Goal: Information Seeking & Learning: Check status

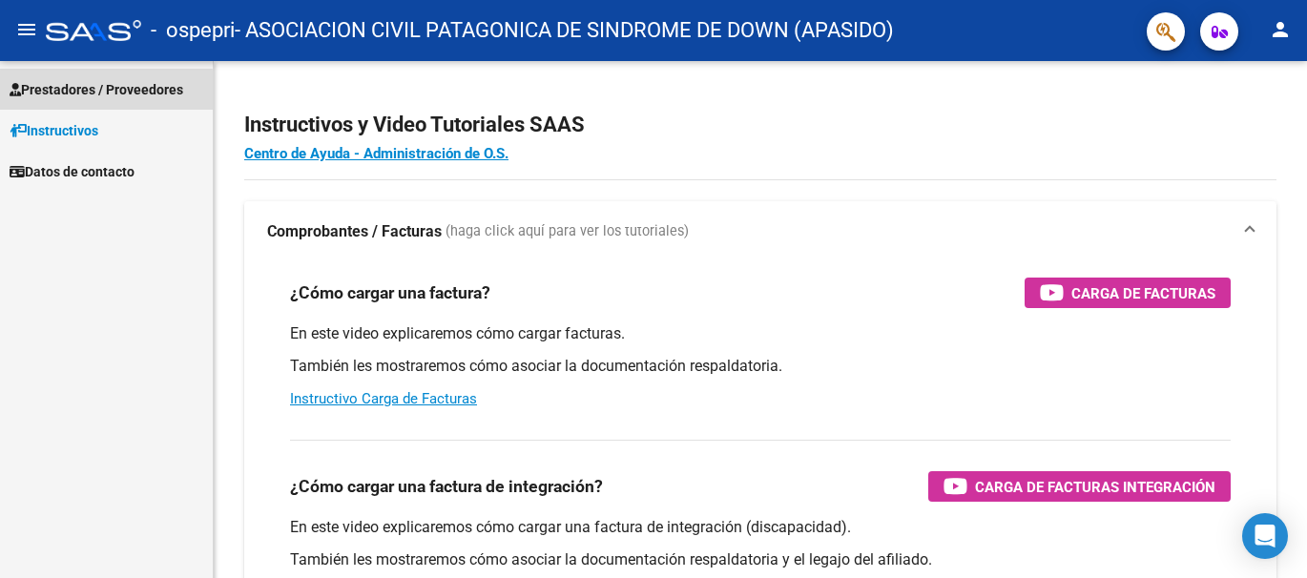
click at [95, 92] on span "Prestadores / Proveedores" at bounding box center [97, 89] width 174 height 21
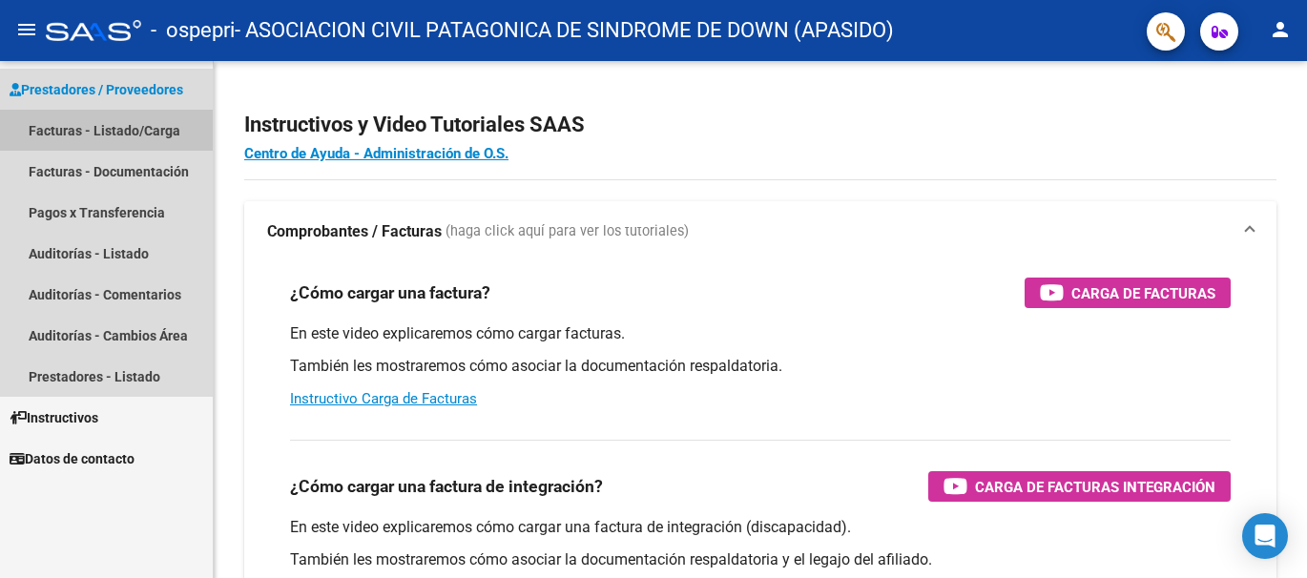
click at [60, 132] on link "Facturas - Listado/Carga" at bounding box center [106, 130] width 213 height 41
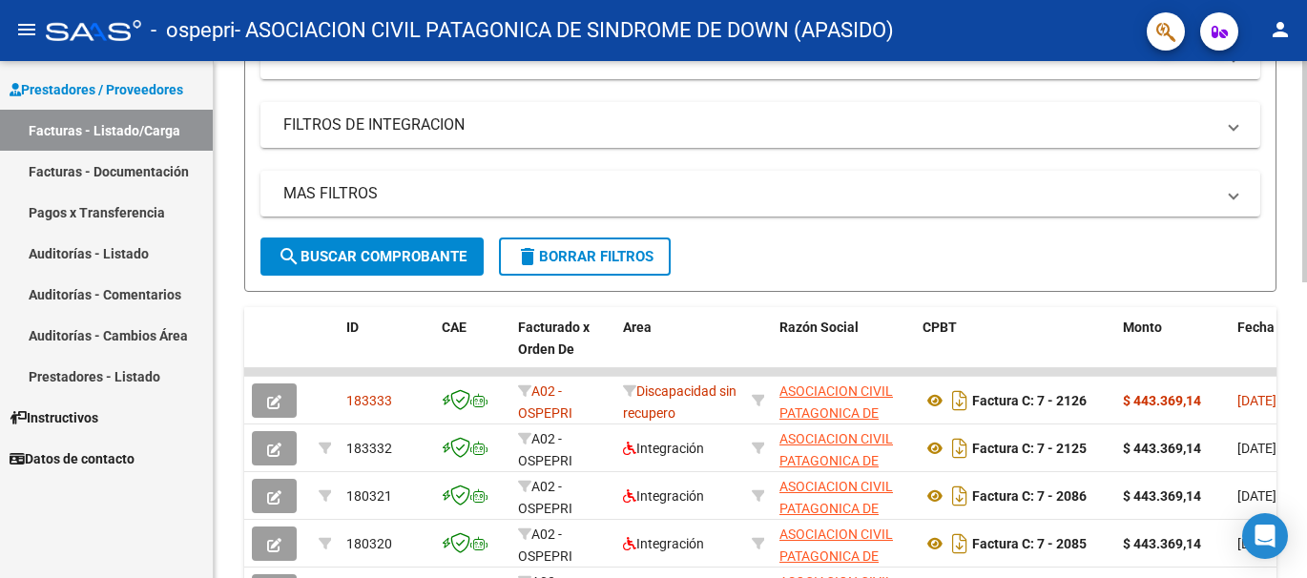
scroll to position [382, 0]
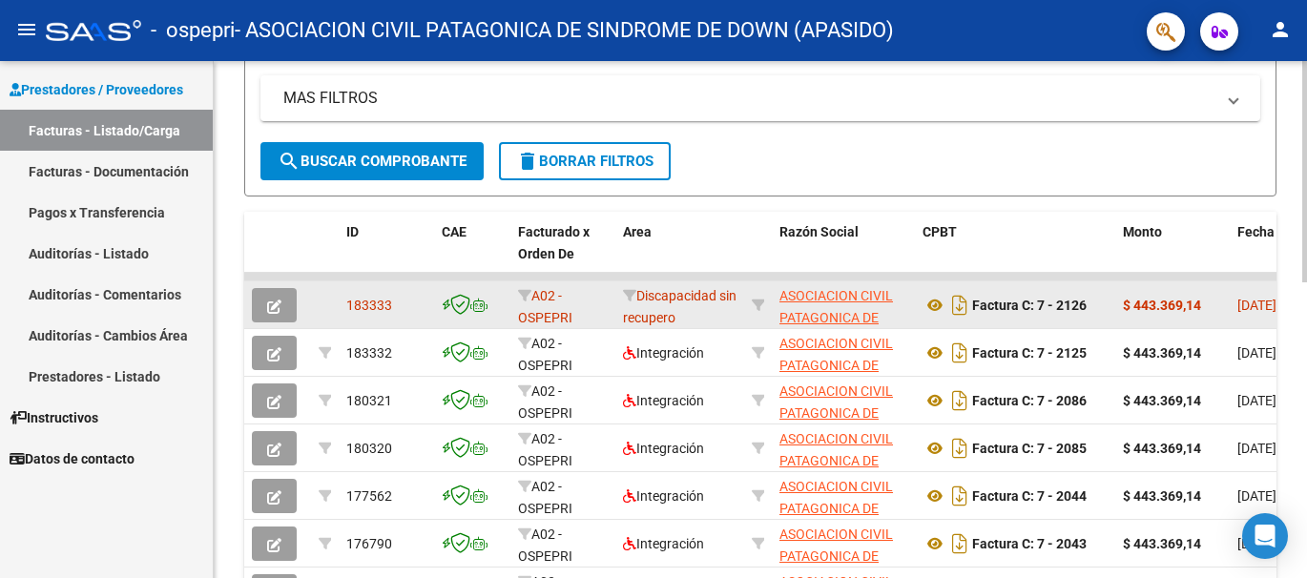
click at [794, 305] on app-link-go-to "ASOCIACION CIVIL PATAGONICA DE SINDROME DE DOWN (APASIDO)" at bounding box center [843, 328] width 128 height 87
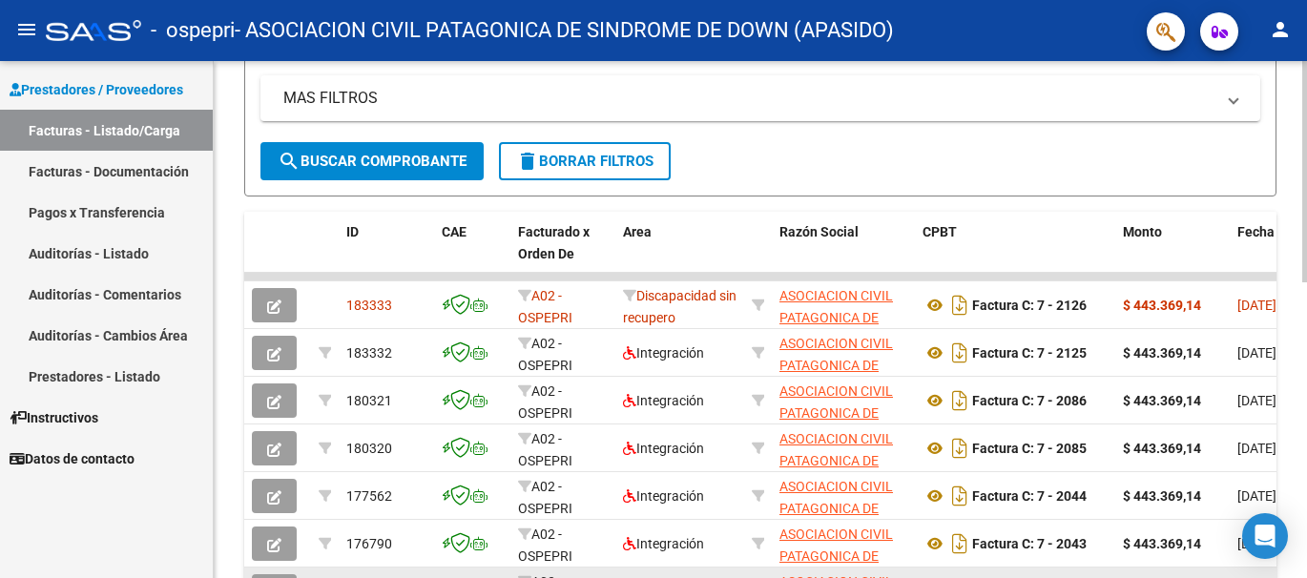
scroll to position [0, 3]
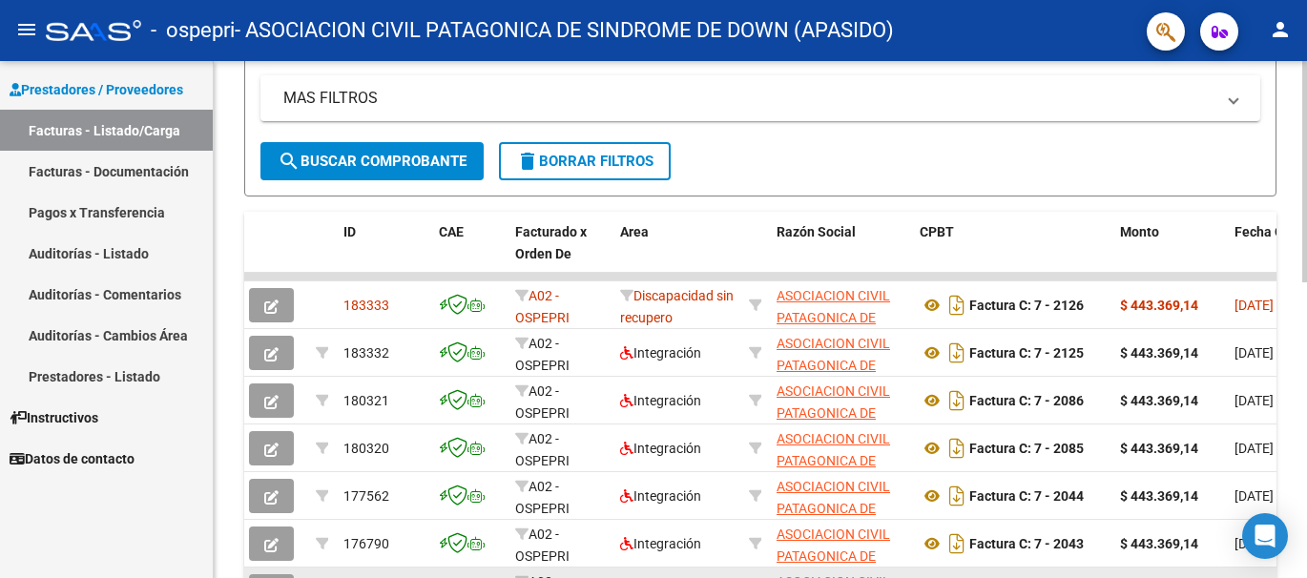
drag, startPoint x: 1269, startPoint y: 575, endPoint x: 1195, endPoint y: 572, distance: 73.5
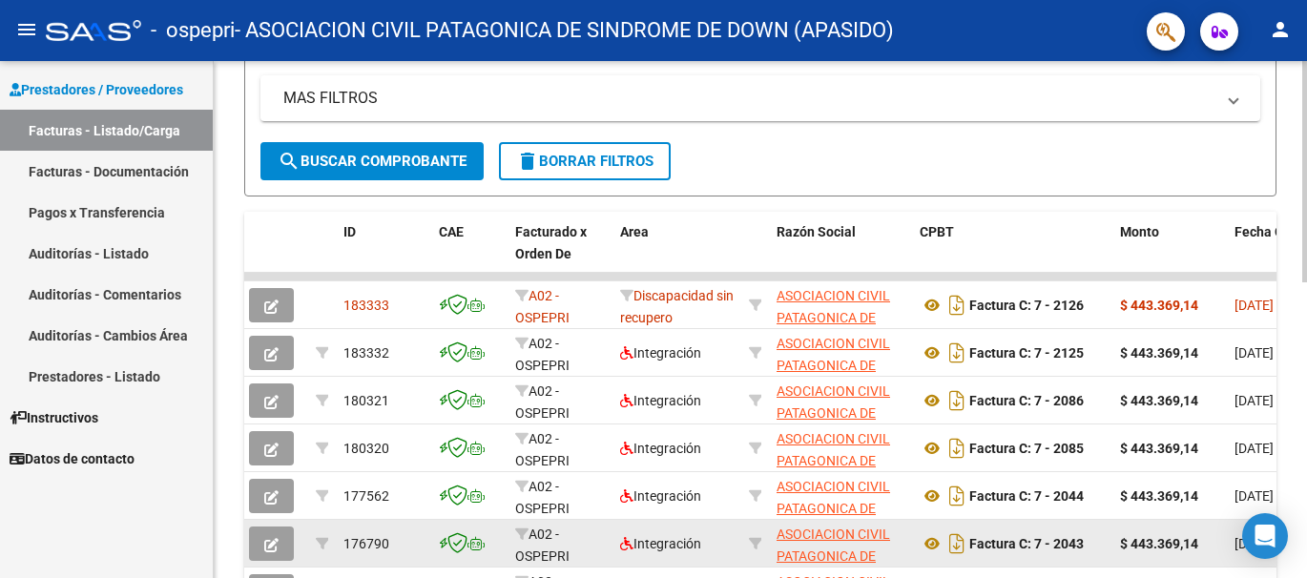
click at [1230, 567] on datatable-body-cell "[DATE]" at bounding box center [1270, 543] width 86 height 47
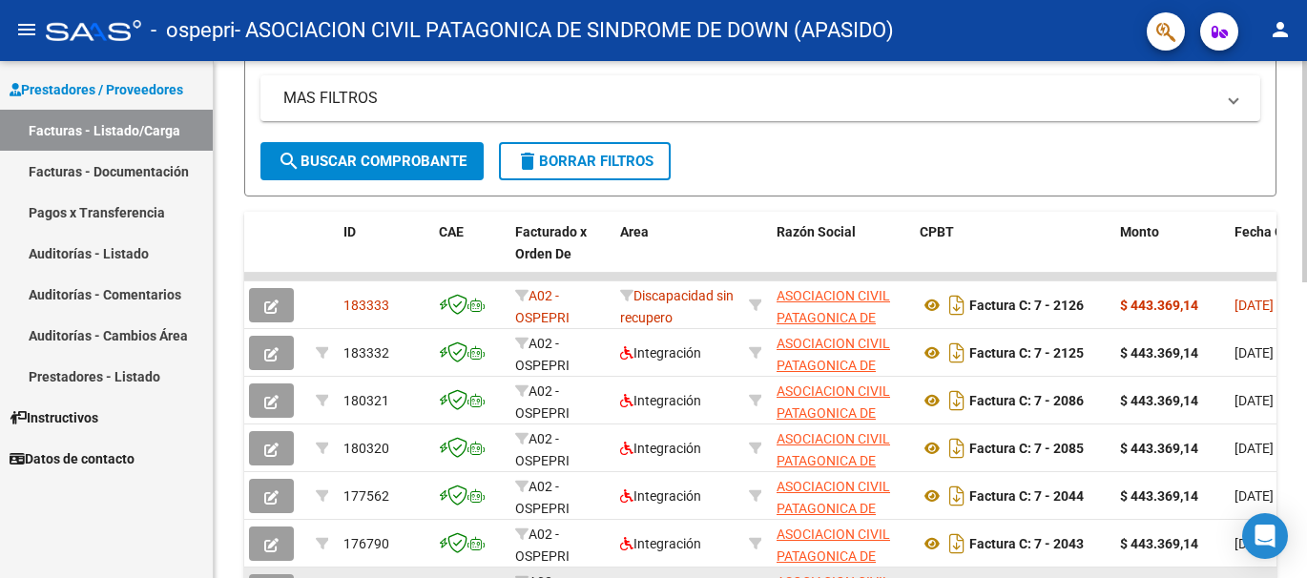
scroll to position [0, 31]
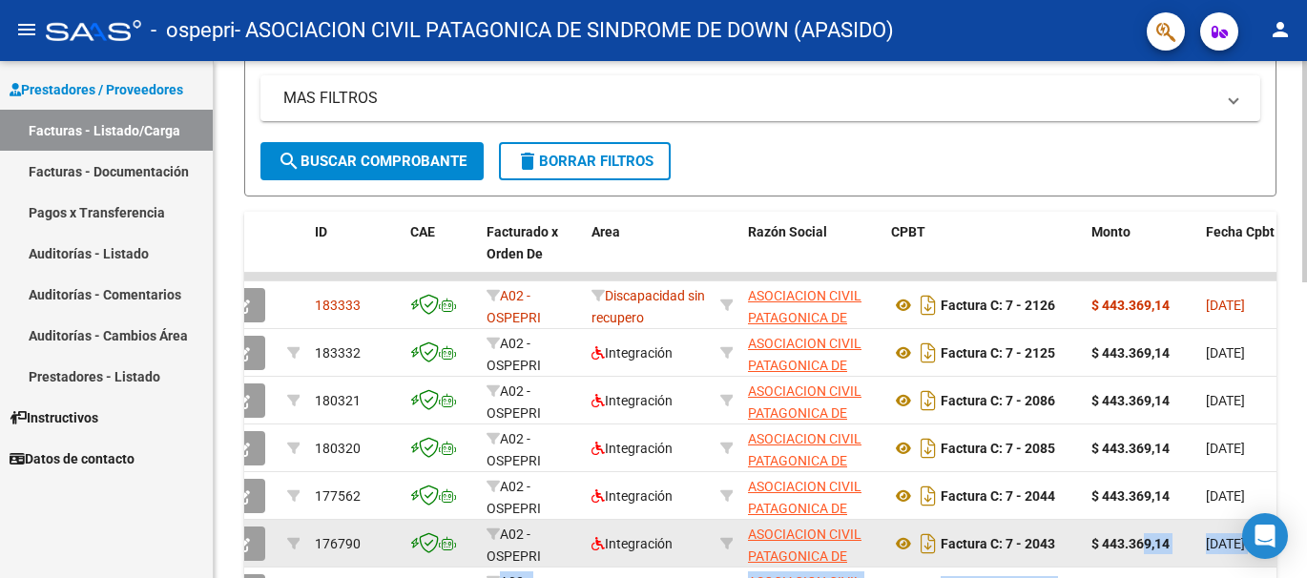
drag, startPoint x: 1275, startPoint y: 568, endPoint x: 1145, endPoint y: 563, distance: 130.8
click at [1145, 563] on datatable-scroller "183333 A02 - OSPEPRI Discapacidad sin [PERSON_NAME] ASOCIACION CIVIL PATAGONICA…" at bounding box center [729, 516] width 1032 height 486
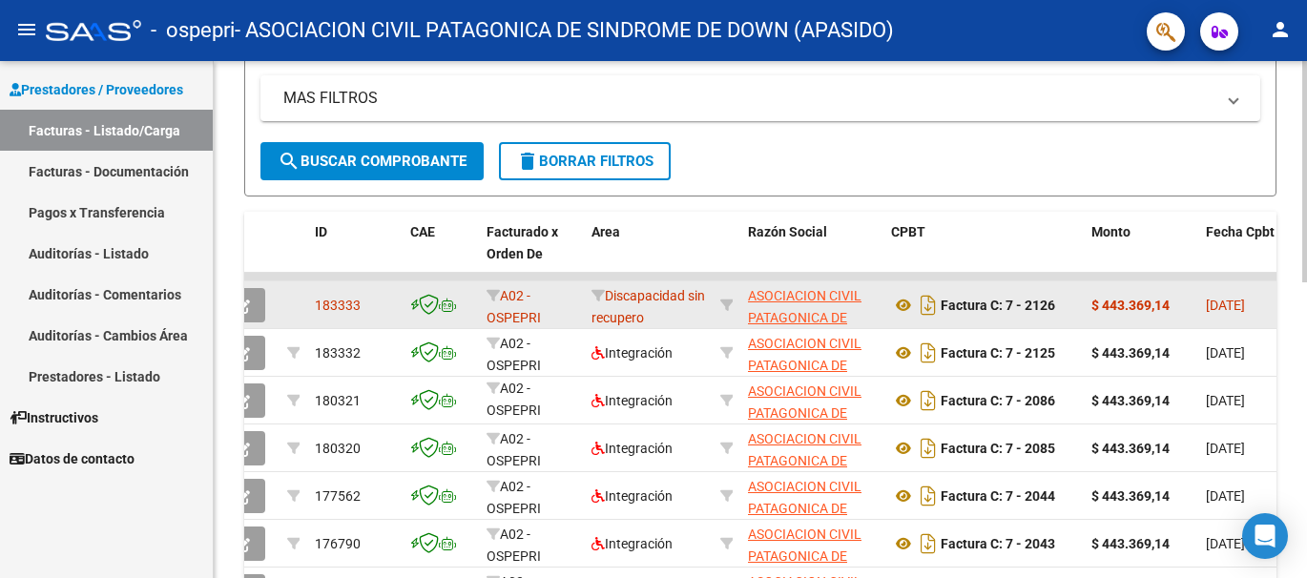
scroll to position [1, 0]
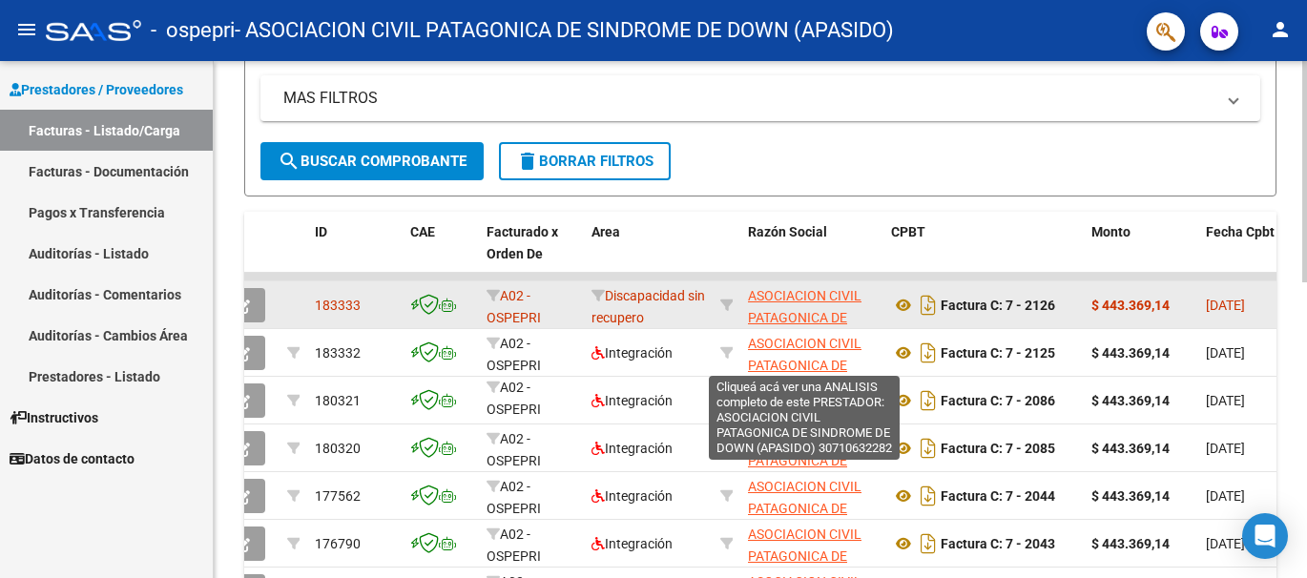
click at [780, 301] on span "ASOCIACION CIVIL PATAGONICA DE SINDROME DE DOWN (APASIDO)" at bounding box center [812, 328] width 128 height 80
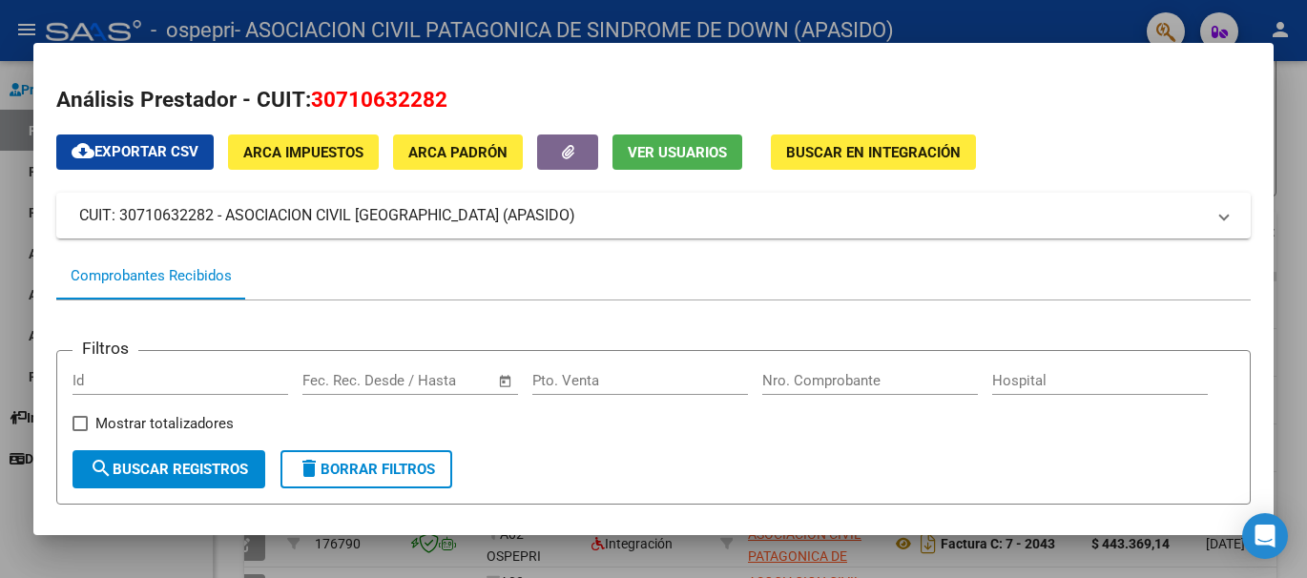
scroll to position [286, 0]
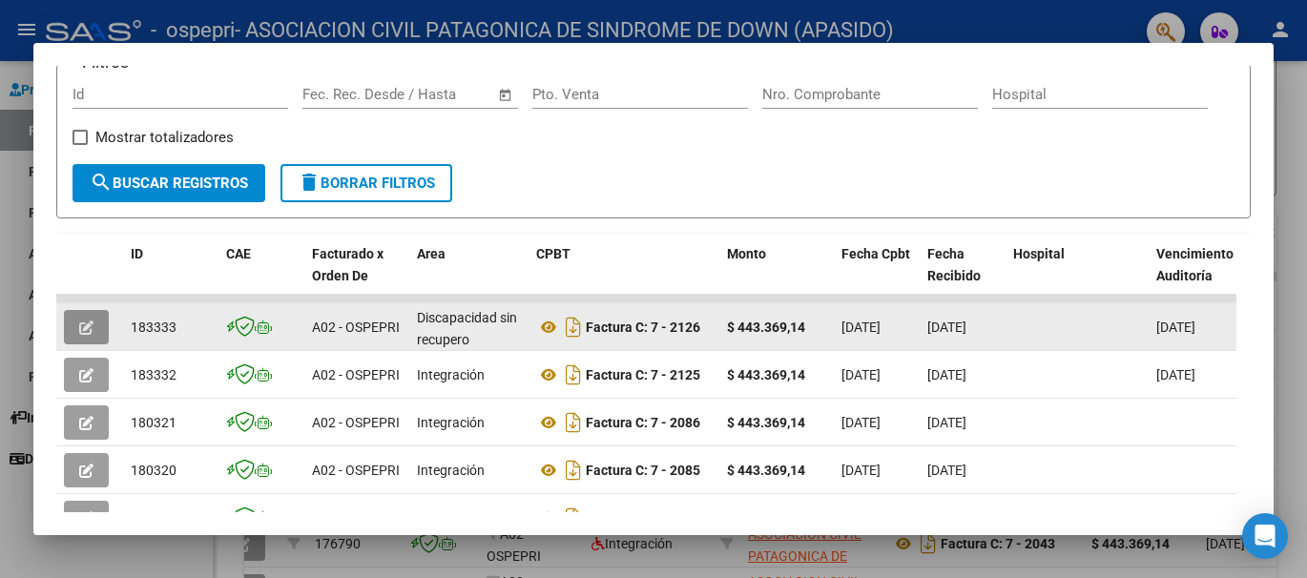
click at [87, 335] on icon "button" at bounding box center [86, 328] width 14 height 14
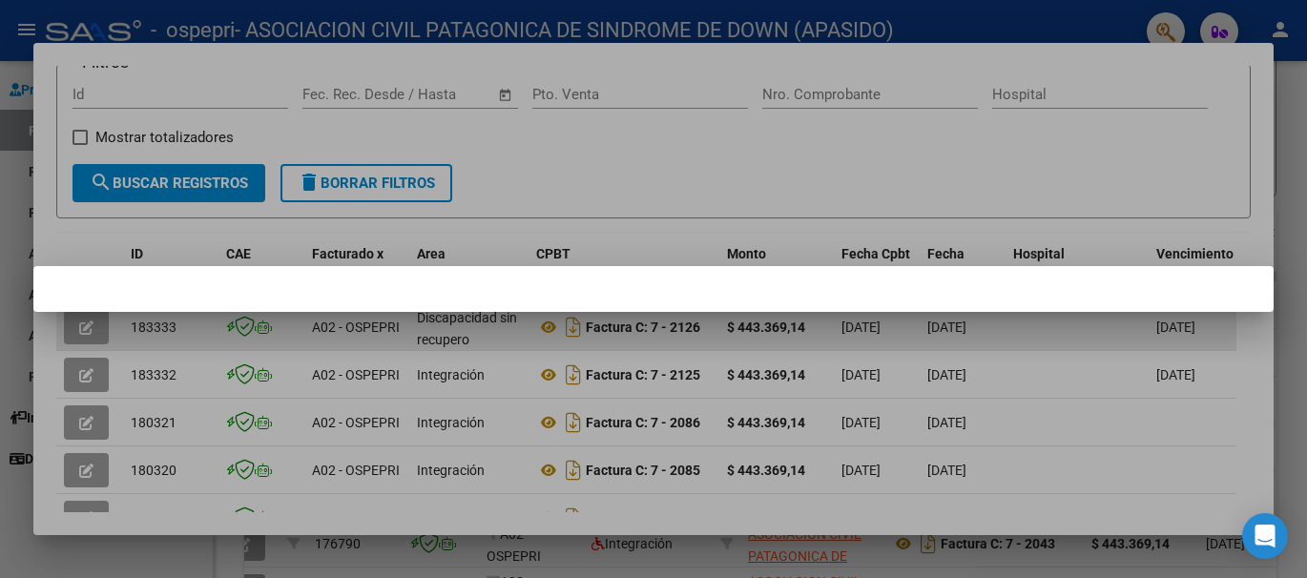
click at [87, 338] on div at bounding box center [653, 289] width 1307 height 578
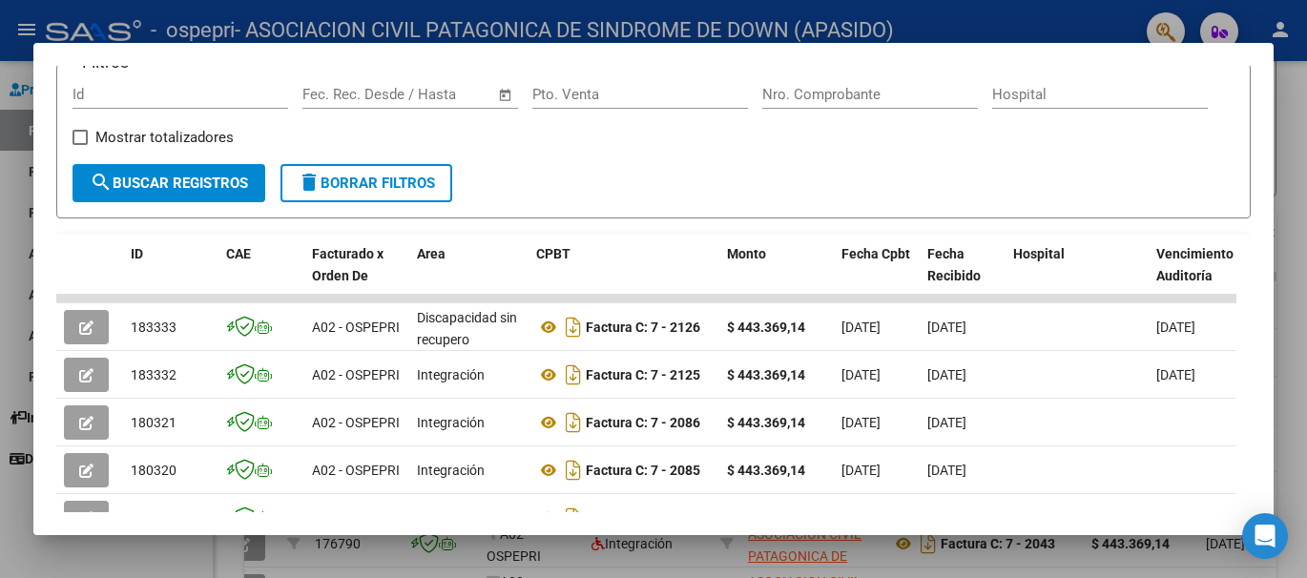
drag, startPoint x: 1209, startPoint y: 511, endPoint x: 1114, endPoint y: 512, distance: 94.4
click at [1114, 512] on mat-dialog-container "Análisis Prestador - CUIT: 30710632282 cloud_download Exportar CSV ARCA Impuest…" at bounding box center [653, 288] width 1240 height 491
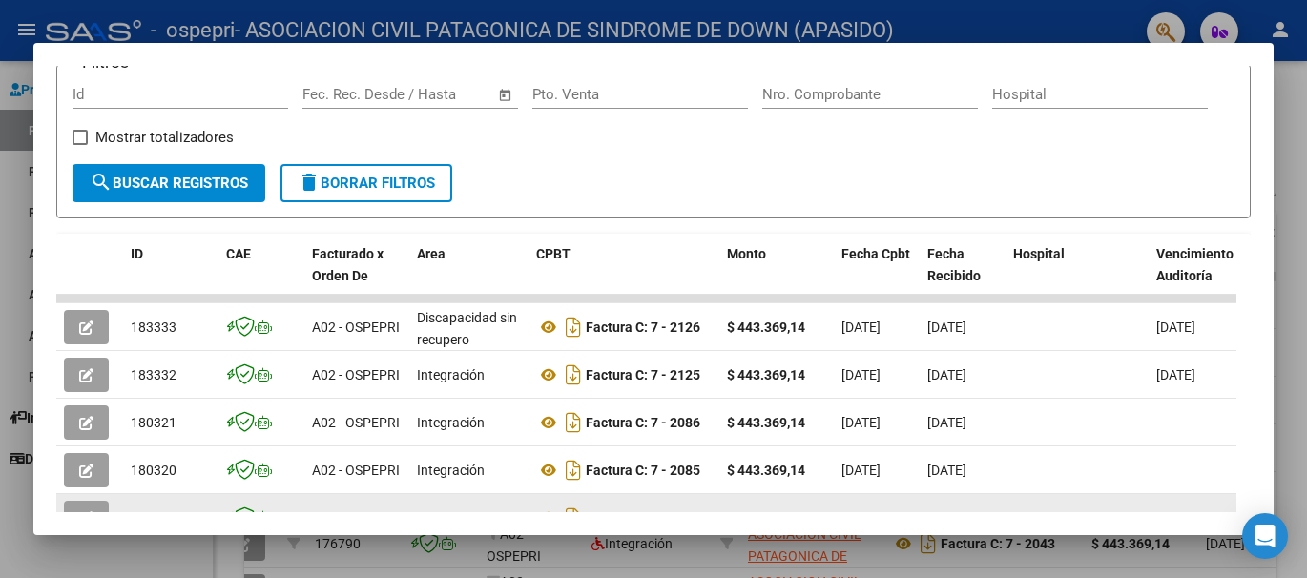
click at [62, 509] on mat-dialog-container "Análisis Prestador - CUIT: 30710632282 cloud_download Exportar CSV ARCA Impuest…" at bounding box center [653, 288] width 1240 height 491
drag, startPoint x: 62, startPoint y: 509, endPoint x: 93, endPoint y: 505, distance: 31.8
click at [93, 505] on datatable-body-cell at bounding box center [89, 517] width 67 height 47
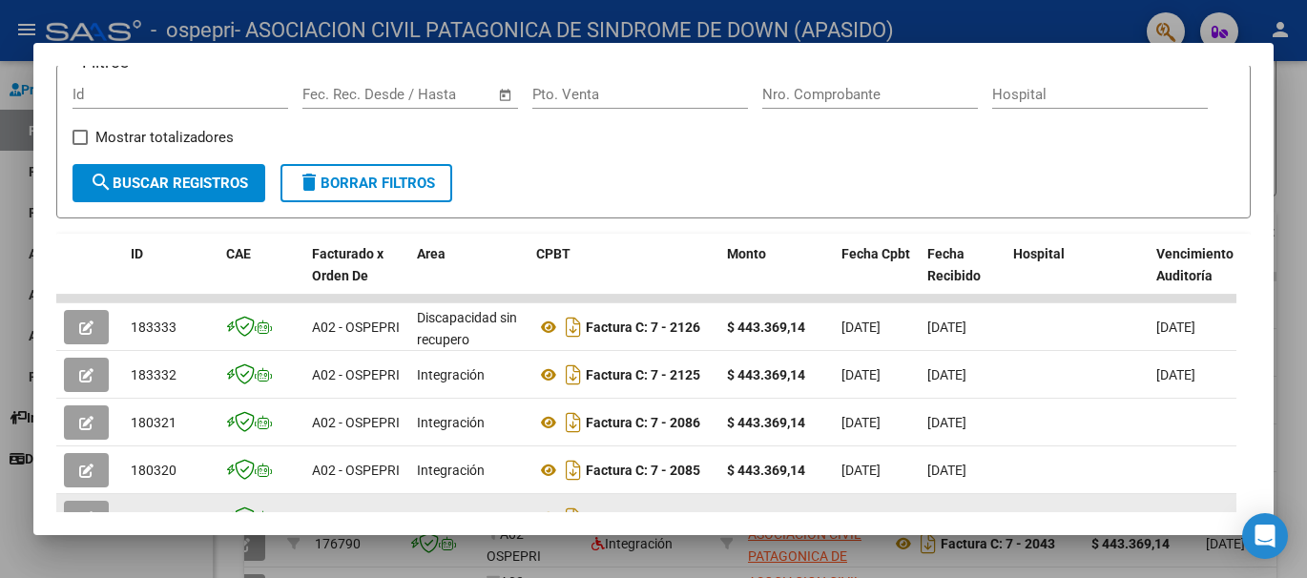
click at [93, 505] on datatable-body-cell at bounding box center [89, 517] width 67 height 47
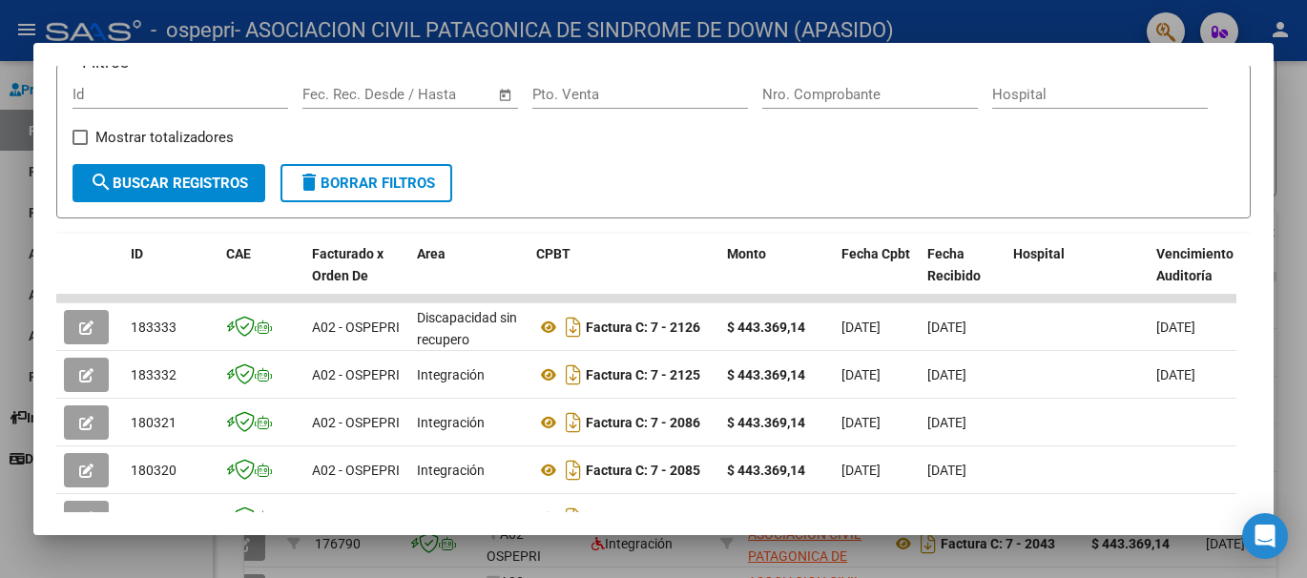
drag, startPoint x: 93, startPoint y: 505, endPoint x: 7, endPoint y: 500, distance: 86.9
click at [7, 500] on div "Análisis Prestador - CUIT: 30710632282 cloud_download Exportar CSV ARCA Impuest…" at bounding box center [653, 289] width 1307 height 578
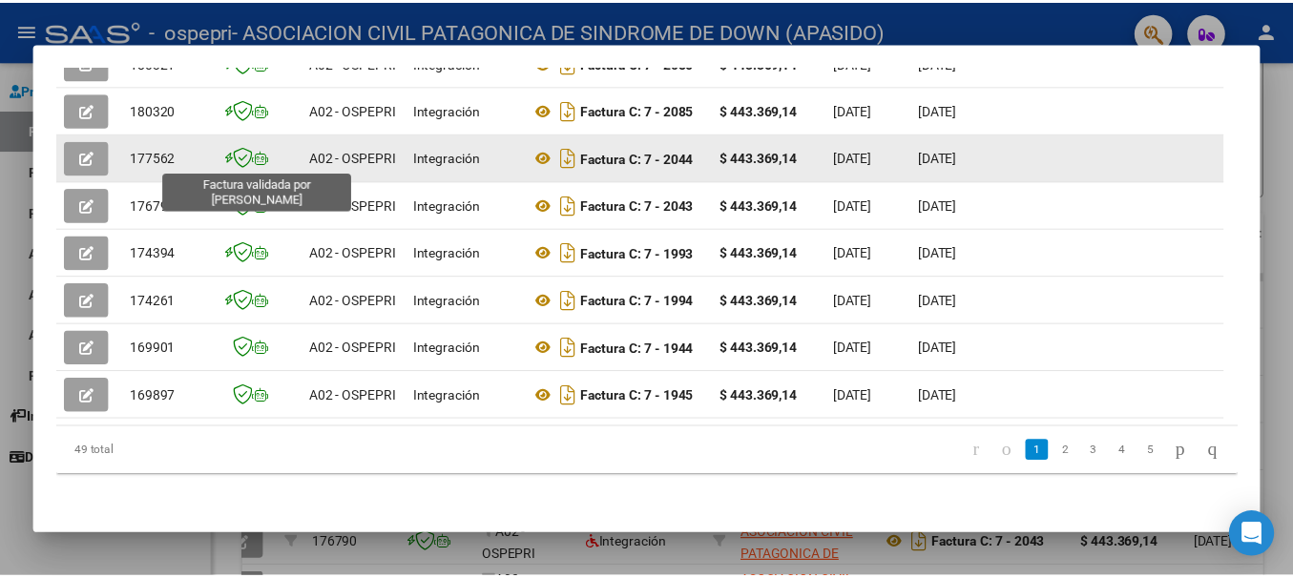
scroll to position [465, 0]
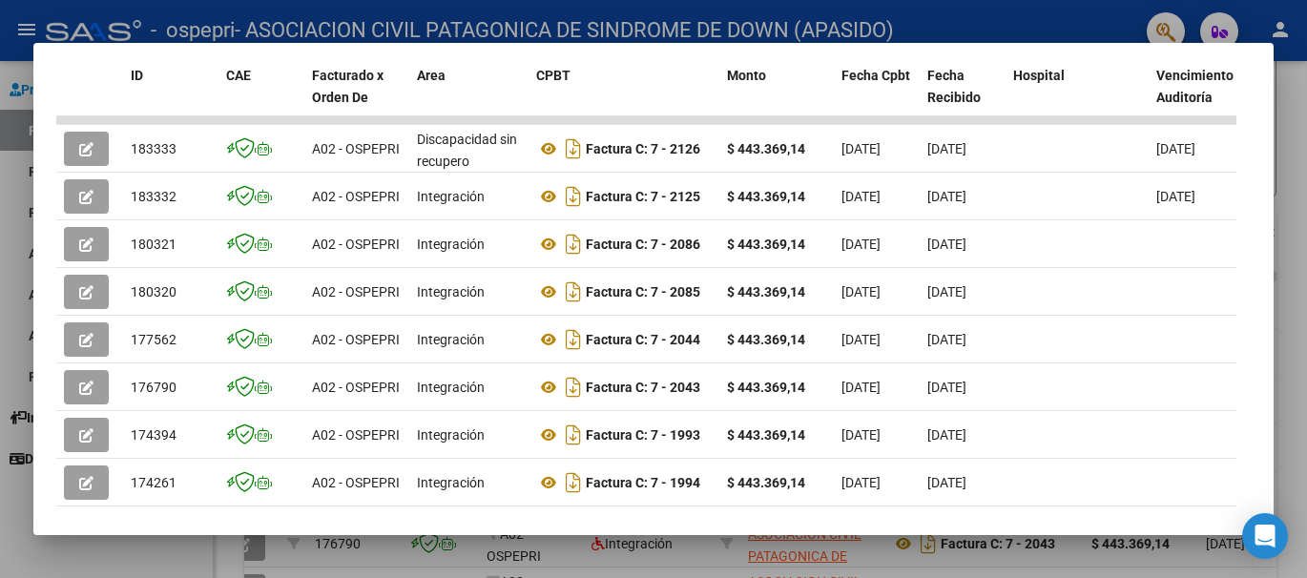
click at [1282, 38] on div at bounding box center [653, 289] width 1307 height 578
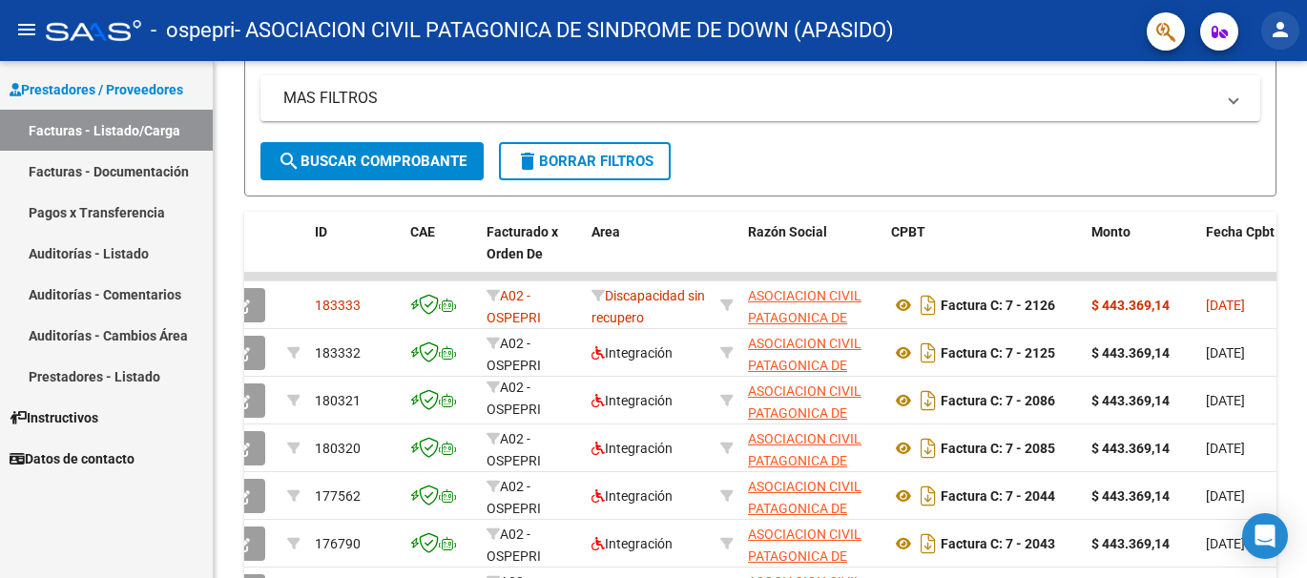
click at [1282, 38] on mat-icon "person" at bounding box center [1280, 29] width 23 height 23
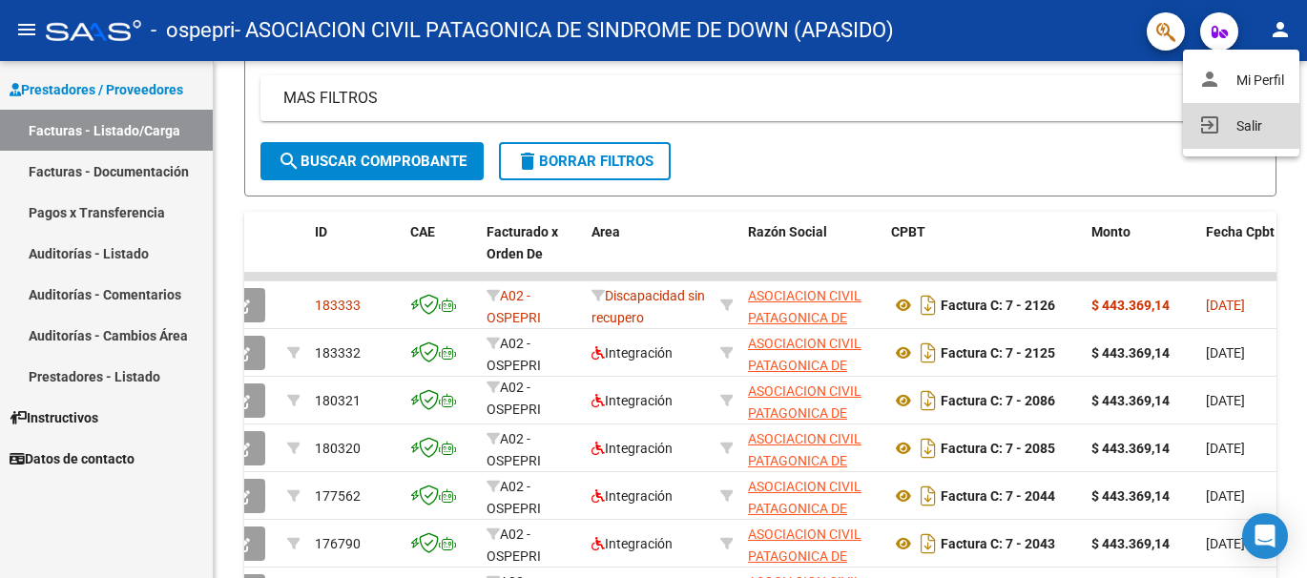
click at [1251, 124] on button "exit_to_app Salir" at bounding box center [1241, 126] width 116 height 46
